Goal: Find specific page/section: Find specific page/section

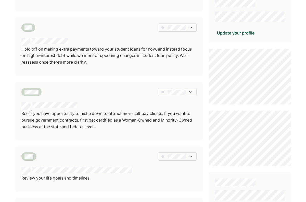
scroll to position [127, 0]
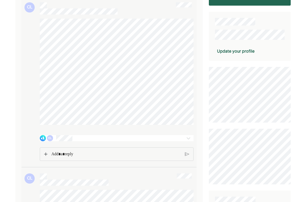
scroll to position [102, 0]
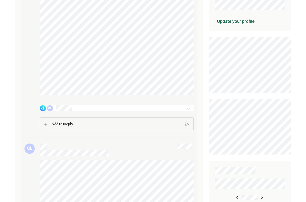
click at [80, 111] on div "CL" at bounding box center [104, 108] width 129 height 6
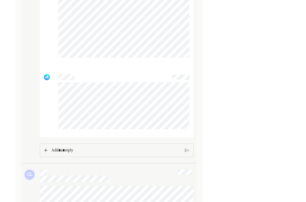
scroll to position [510, 0]
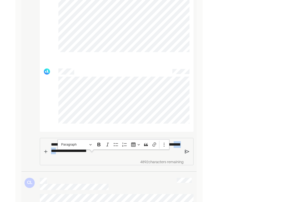
drag, startPoint x: 77, startPoint y: 154, endPoint x: 92, endPoint y: 156, distance: 14.4
click at [92, 154] on p "**********" at bounding box center [116, 147] width 130 height 13
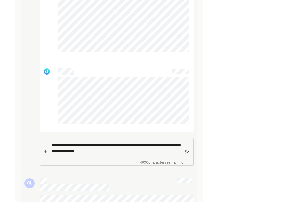
click at [187, 154] on img at bounding box center [187, 151] width 4 height 5
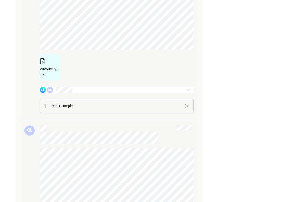
scroll to position [739, 0]
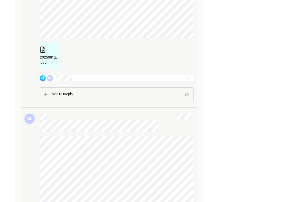
click at [74, 81] on div "CL" at bounding box center [104, 78] width 129 height 6
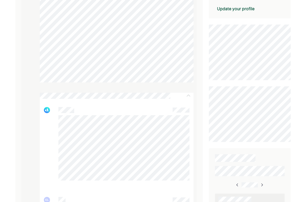
scroll to position [127, 0]
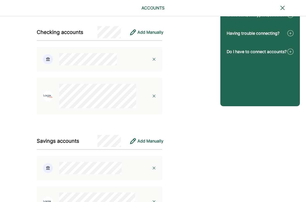
scroll to position [64, 0]
